Goal: Find specific page/section: Find specific page/section

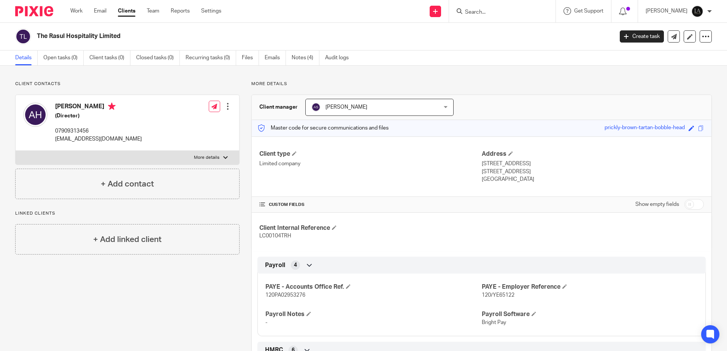
click at [481, 13] on input "Search" at bounding box center [498, 12] width 68 height 7
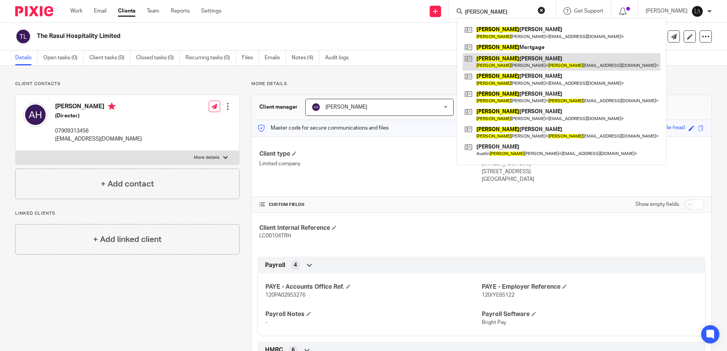
type input "steven"
click at [513, 58] on link at bounding box center [562, 61] width 198 height 17
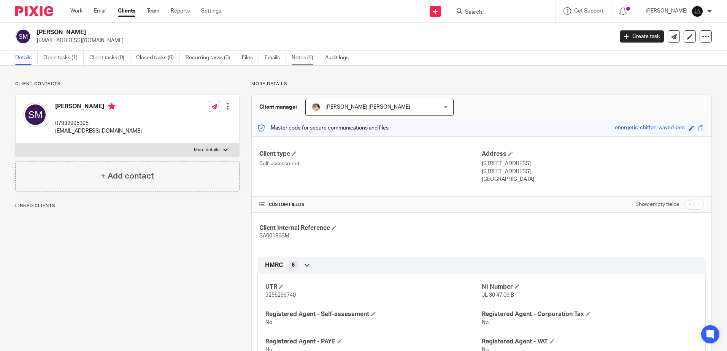
click at [310, 55] on link "Notes (4)" at bounding box center [306, 58] width 28 height 15
